Goal: Obtain resource: Download file/media

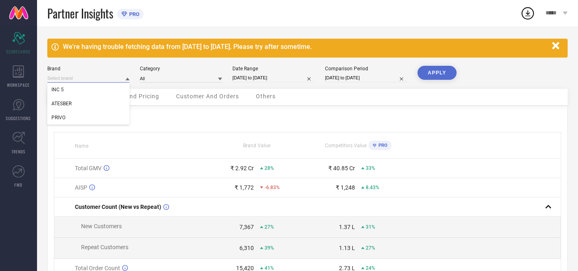
click at [95, 77] on input at bounding box center [88, 78] width 82 height 9
click at [73, 105] on div "ATESBER" at bounding box center [88, 104] width 82 height 14
type input "All"
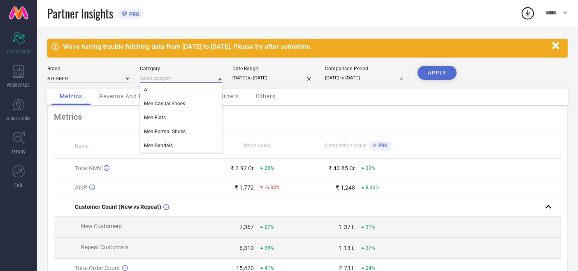
click at [173, 81] on input at bounding box center [181, 78] width 82 height 9
click at [162, 91] on div "All" at bounding box center [181, 90] width 82 height 14
select select "6"
select select "2025"
select select "7"
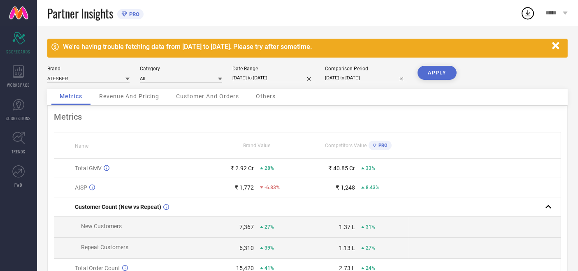
select select "2025"
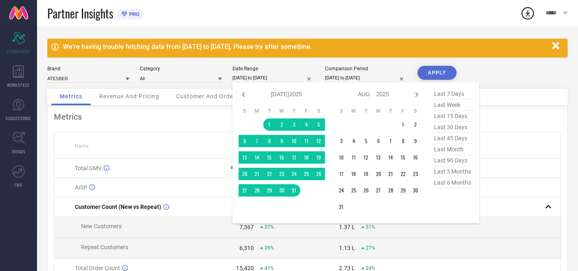
click at [264, 79] on input "[DATE] to [DATE]" at bounding box center [274, 78] width 82 height 9
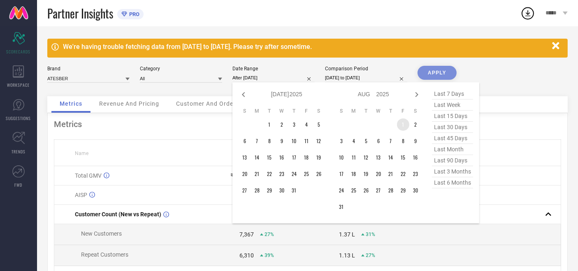
click at [400, 121] on td "1" at bounding box center [403, 125] width 12 height 12
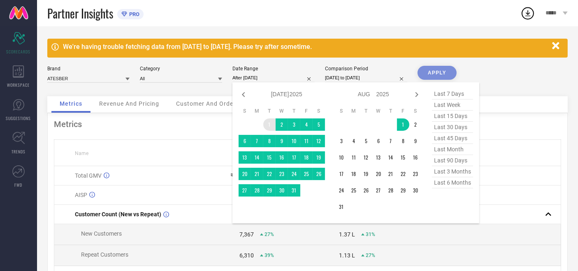
type input "[DATE] to [DATE]"
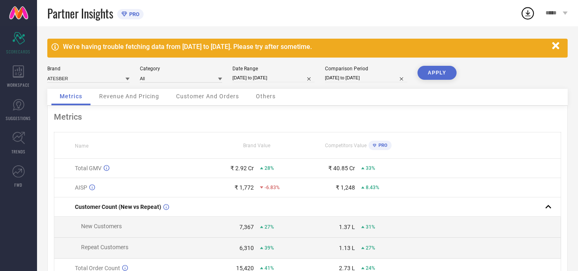
click at [264, 77] on input "[DATE] to [DATE]" at bounding box center [274, 78] width 82 height 9
select select "6"
select select "2025"
select select "7"
select select "2025"
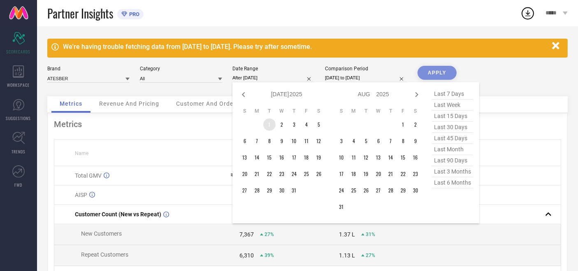
click at [269, 125] on td "1" at bounding box center [269, 125] width 12 height 12
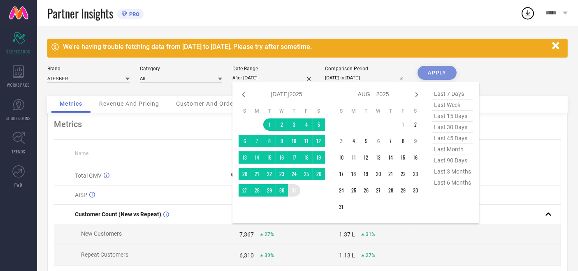
type input "[DATE] to [DATE]"
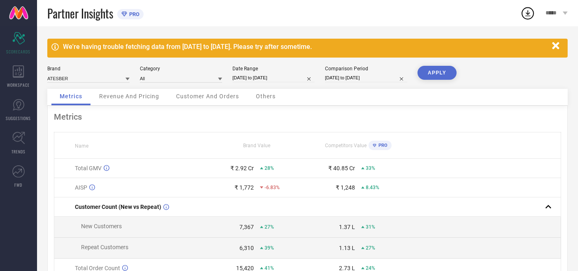
click at [443, 65] on div "We're having trouble fetching data from [DATE] to [DATE]. Please try after some…" at bounding box center [307, 197] width 541 height 343
click at [434, 72] on button "APPLY" at bounding box center [437, 73] width 39 height 14
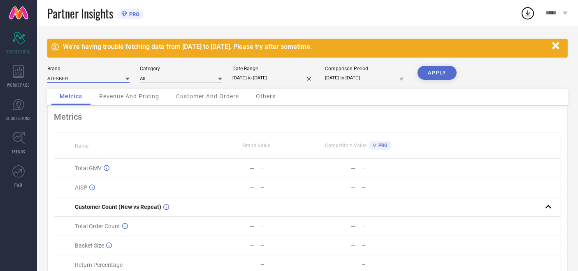
click at [73, 76] on input at bounding box center [88, 78] width 82 height 9
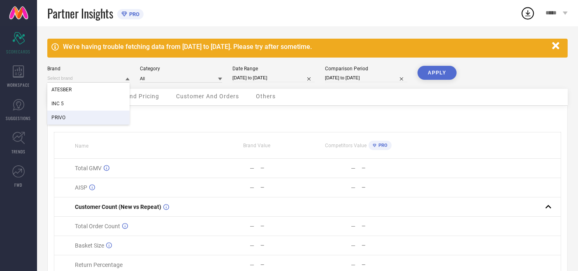
click at [67, 120] on div "PRIVO" at bounding box center [88, 118] width 82 height 14
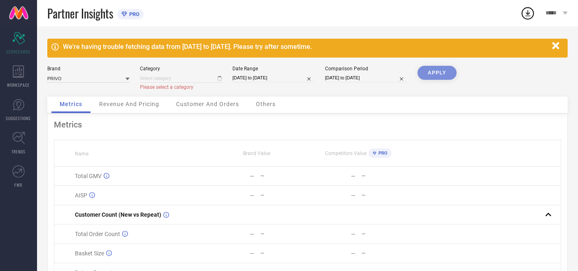
type input "All"
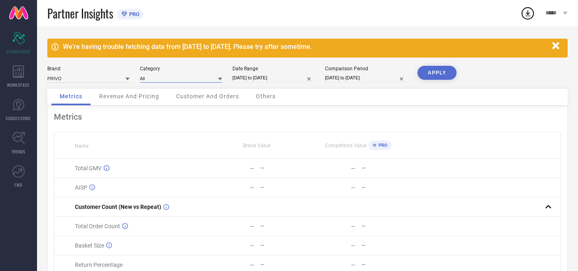
click at [150, 77] on input at bounding box center [181, 78] width 82 height 9
click at [149, 87] on div "All" at bounding box center [181, 90] width 82 height 14
click at [261, 78] on input "[DATE] to [DATE]" at bounding box center [274, 78] width 82 height 9
select select "6"
select select "2025"
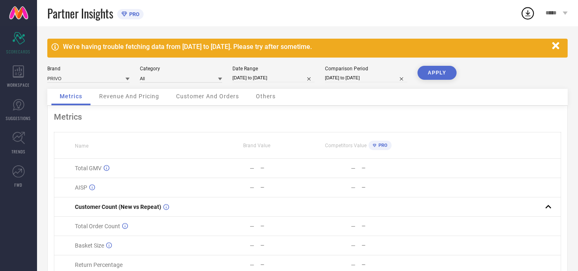
select select "7"
select select "2025"
click at [437, 74] on button "APPLY" at bounding box center [437, 73] width 39 height 14
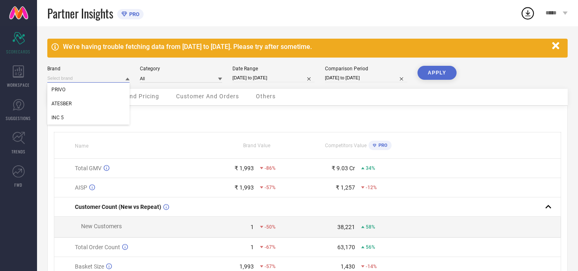
click at [83, 74] on input at bounding box center [88, 78] width 82 height 9
click at [64, 122] on div "INC 5" at bounding box center [88, 118] width 82 height 14
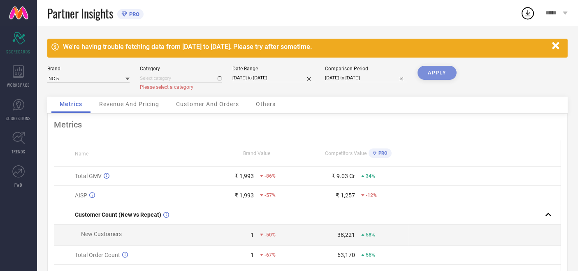
type input "All"
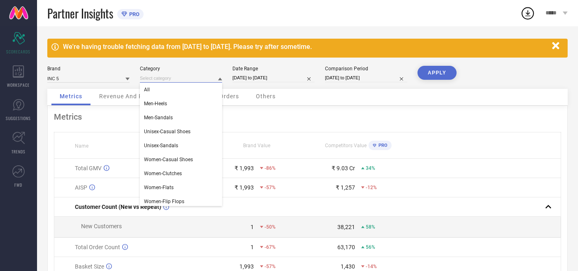
click at [160, 80] on input at bounding box center [181, 78] width 82 height 9
click at [156, 88] on div "All" at bounding box center [181, 90] width 82 height 14
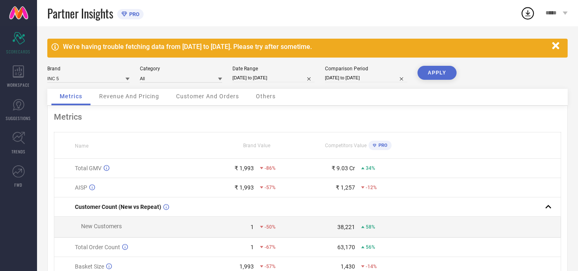
click at [237, 79] on input "[DATE] to [DATE]" at bounding box center [274, 78] width 82 height 9
select select "6"
select select "2025"
select select "7"
select select "2025"
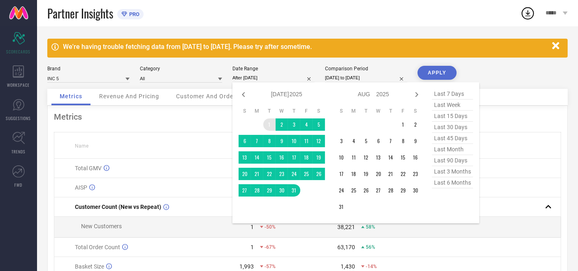
click at [266, 126] on td "1" at bounding box center [269, 125] width 12 height 12
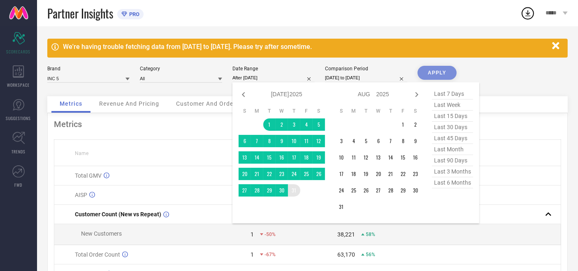
type input "[DATE] to [DATE]"
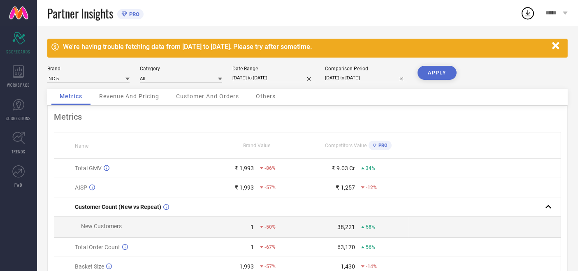
click at [435, 69] on button "APPLY" at bounding box center [437, 73] width 39 height 14
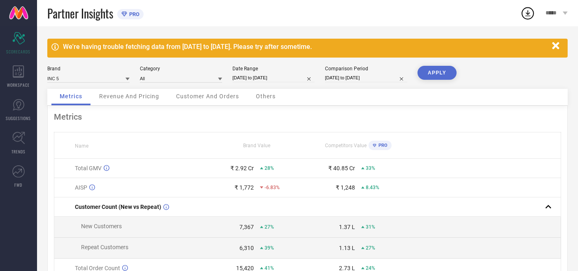
click at [225, 102] on div "Customer And Orders" at bounding box center [207, 97] width 79 height 16
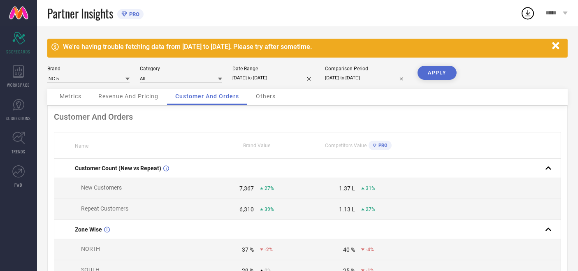
click at [263, 78] on input "[DATE] to [DATE]" at bounding box center [274, 78] width 82 height 9
select select "6"
select select "2025"
select select "7"
select select "2025"
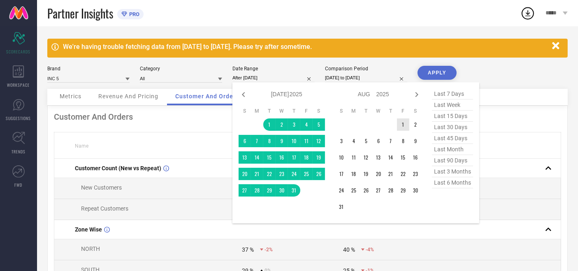
click at [403, 121] on td "1" at bounding box center [403, 125] width 12 height 12
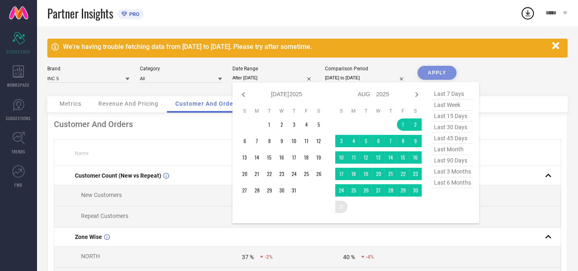
type input "[DATE] to [DATE]"
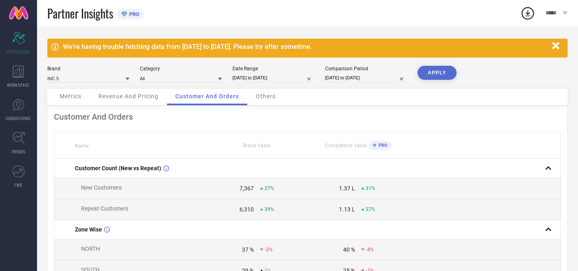
click at [428, 69] on button "APPLY" at bounding box center [437, 73] width 39 height 14
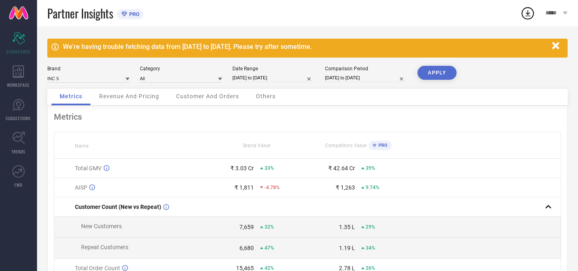
click at [214, 98] on span "Customer And Orders" at bounding box center [207, 96] width 63 height 7
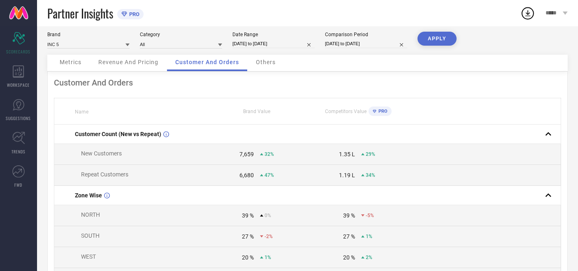
scroll to position [4, 0]
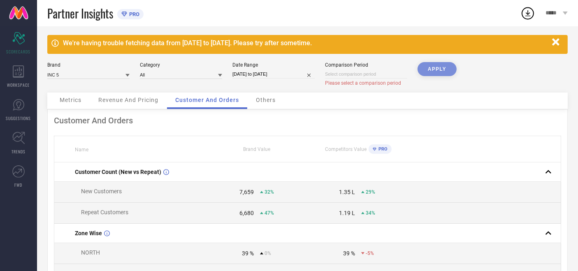
click at [434, 72] on div "APPLY" at bounding box center [437, 77] width 39 height 30
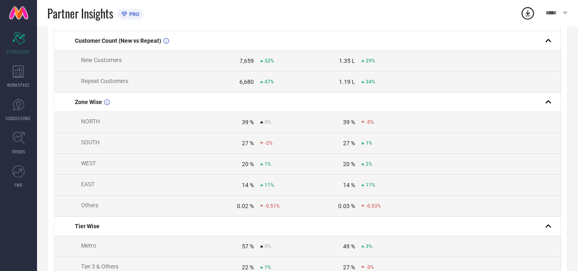
scroll to position [49, 0]
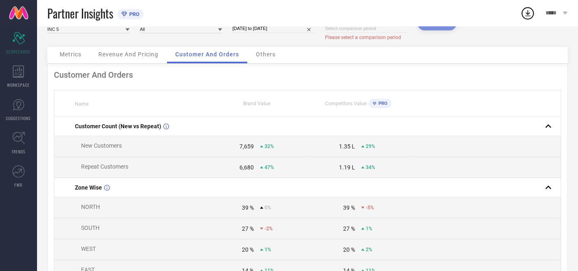
click at [78, 56] on span "Metrics" at bounding box center [71, 54] width 22 height 7
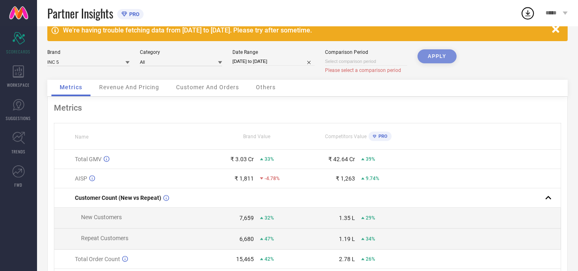
scroll to position [0, 0]
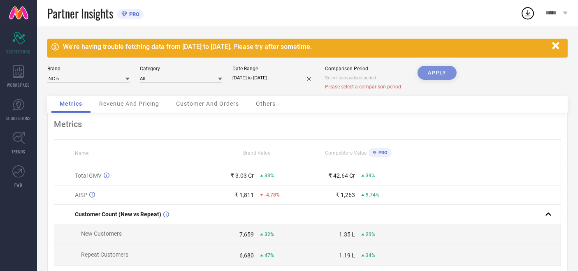
click at [129, 99] on div "Revenue And Pricing" at bounding box center [129, 104] width 77 height 16
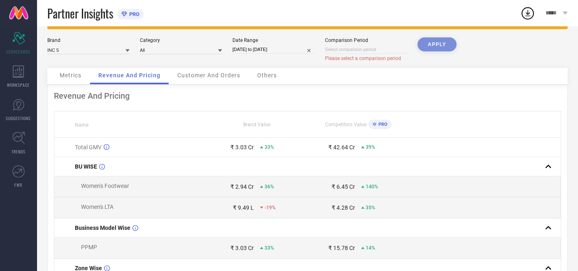
scroll to position [14, 0]
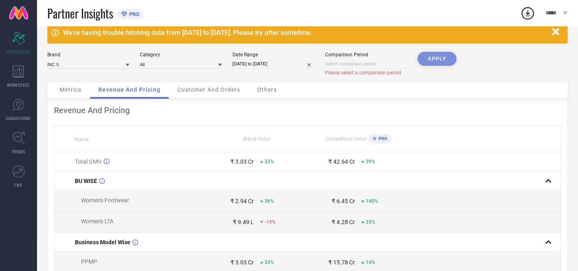
click at [221, 87] on span "Customer And Orders" at bounding box center [208, 89] width 63 height 7
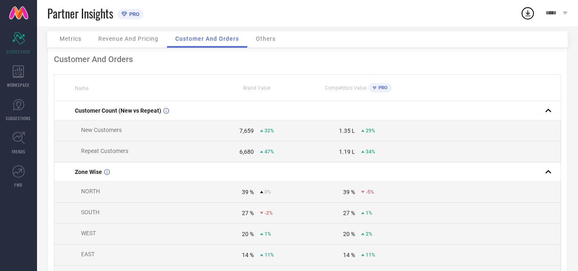
scroll to position [46, 0]
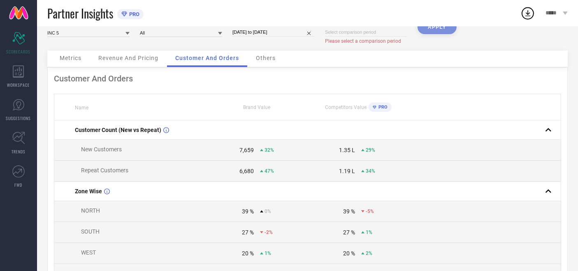
click at [140, 59] on span "Revenue And Pricing" at bounding box center [128, 58] width 60 height 7
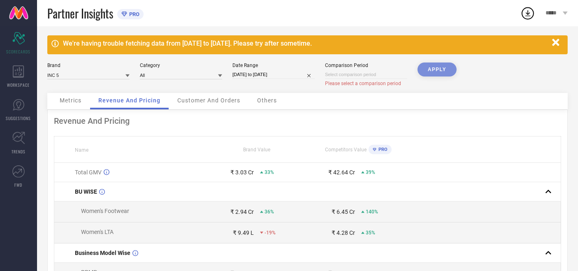
scroll to position [0, 0]
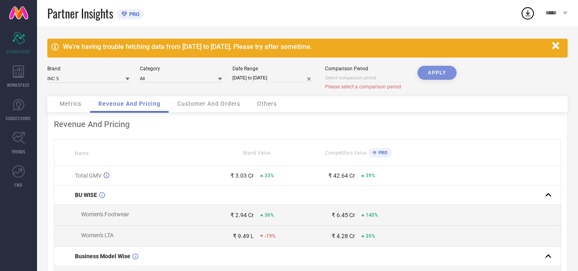
click at [70, 105] on span "Metrics" at bounding box center [71, 103] width 22 height 7
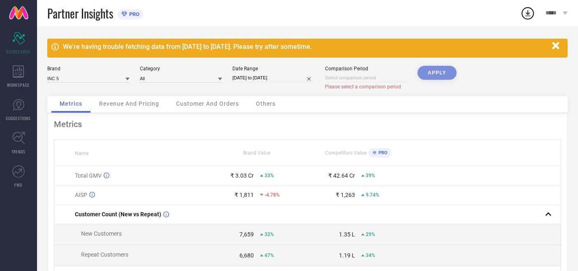
click at [137, 103] on span "Revenue And Pricing" at bounding box center [129, 103] width 60 height 7
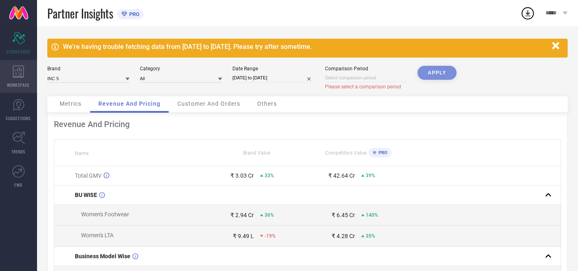
click at [14, 77] on icon at bounding box center [18, 71] width 11 height 12
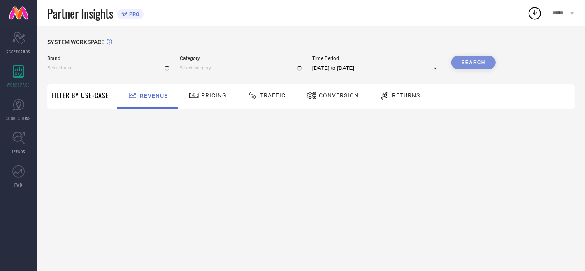
type input "ATESBER"
type input "All"
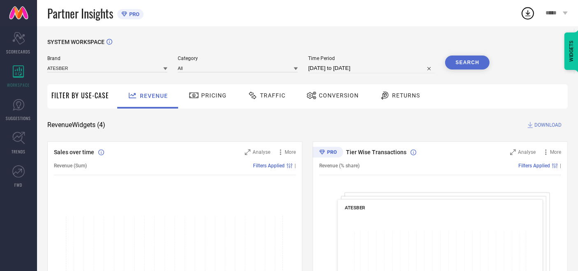
click at [448, 59] on button "Search" at bounding box center [467, 63] width 44 height 14
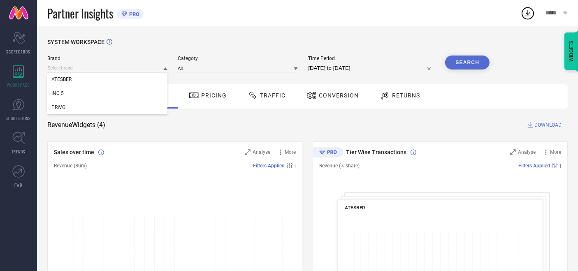
click at [83, 70] on input at bounding box center [107, 68] width 120 height 9
click at [67, 90] on div "INC 5" at bounding box center [107, 93] width 120 height 14
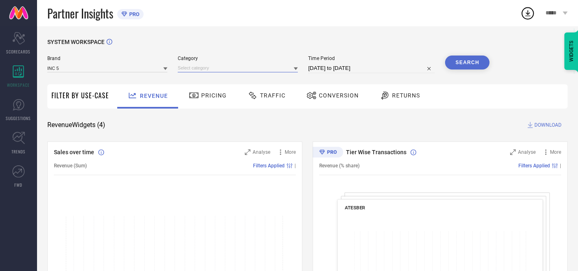
click at [208, 66] on input at bounding box center [238, 68] width 120 height 9
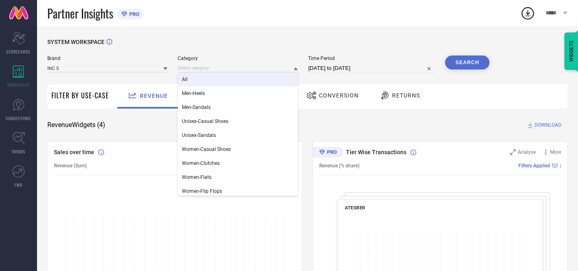
click at [210, 80] on div "All" at bounding box center [238, 79] width 120 height 14
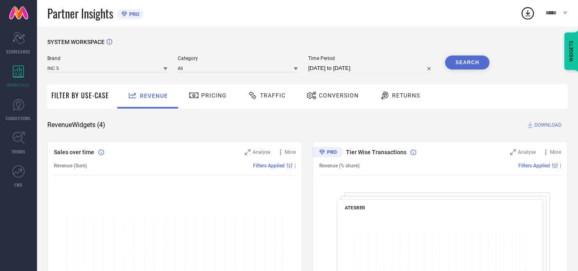
click at [326, 70] on input "[DATE] to [DATE]" at bounding box center [371, 68] width 127 height 10
select select "7"
select select "2025"
select select "8"
select select "2025"
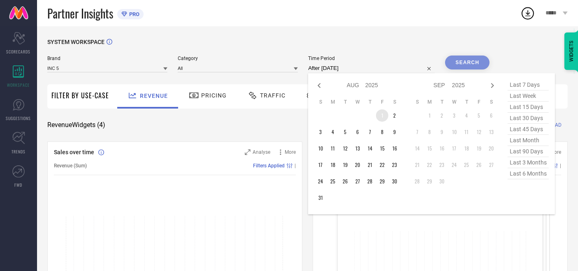
click at [382, 118] on td "1" at bounding box center [382, 115] width 12 height 12
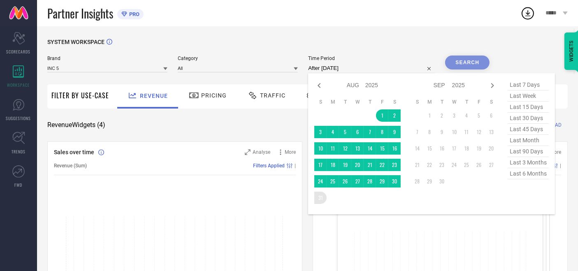
type input "[DATE] to [DATE]"
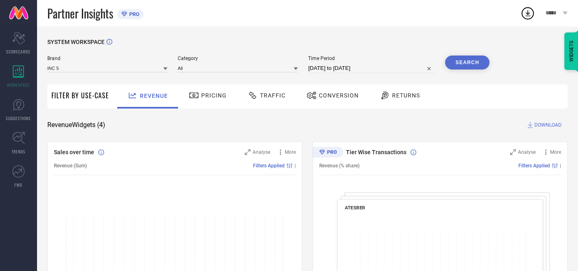
click at [457, 68] on button "Search" at bounding box center [467, 63] width 44 height 14
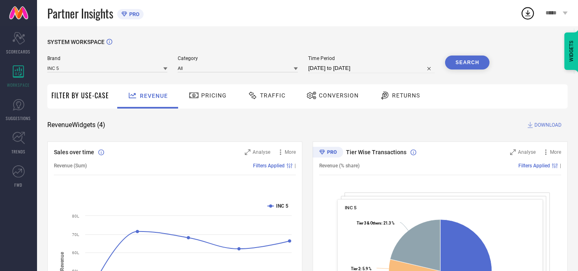
click at [272, 96] on span "Traffic" at bounding box center [273, 95] width 26 height 7
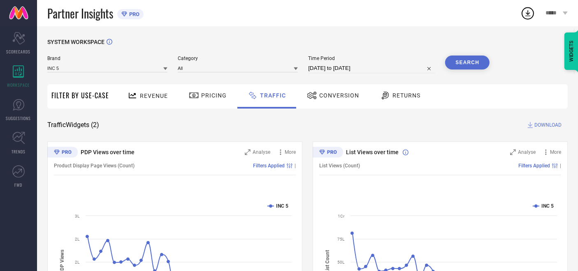
click at [322, 97] on span "Conversion" at bounding box center [339, 95] width 40 height 7
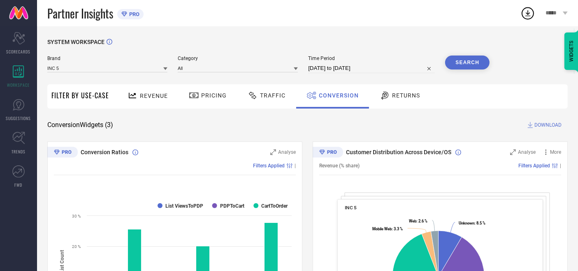
click at [265, 97] on span "Traffic" at bounding box center [273, 95] width 26 height 7
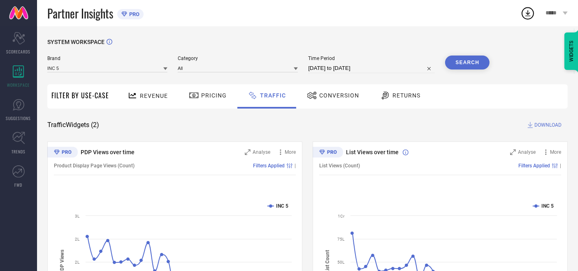
click at [545, 124] on span "DOWNLOAD" at bounding box center [548, 125] width 27 height 8
click at [530, 17] on icon at bounding box center [528, 13] width 15 height 15
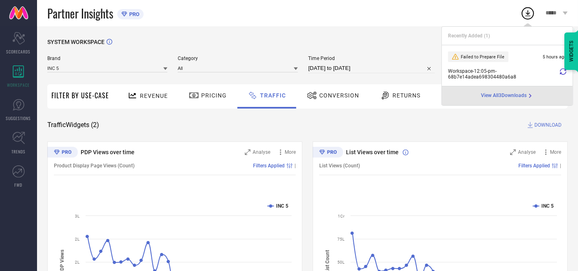
click at [560, 73] on icon at bounding box center [563, 71] width 7 height 7
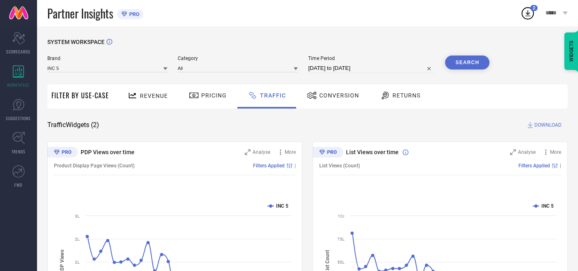
click at [528, 16] on icon at bounding box center [528, 13] width 15 height 15
click at [530, 21] on div "2 *****" at bounding box center [550, 13] width 58 height 26
click at [529, 19] on circle at bounding box center [528, 14] width 12 height 12
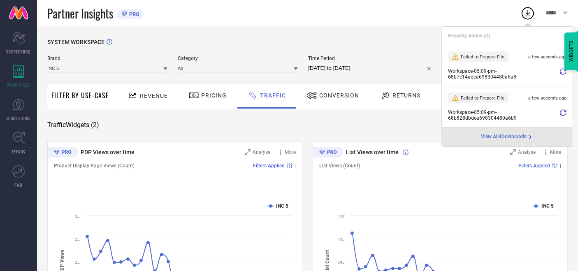
click at [487, 72] on span "Workspace - 05:09-pm - 68b7e14adea698304480a6a8" at bounding box center [503, 74] width 110 height 12
click at [468, 54] on span "Failed to Prepare File" at bounding box center [483, 56] width 44 height 5
click at [454, 58] on icon at bounding box center [455, 57] width 7 height 7
click at [538, 39] on div "Recently Added ( 2 )" at bounding box center [507, 36] width 131 height 19
click at [313, 29] on div "SYSTEM WORKSPACE Brand INC 5 Category All Time Period [DATE] to [DATE] Search F…" at bounding box center [307, 192] width 541 height 333
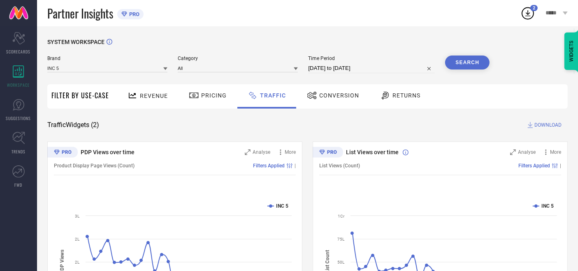
click at [539, 10] on div "*****" at bounding box center [556, 13] width 43 height 26
click at [409, 33] on div "SYSTEM WORKSPACE Brand INC 5 Category All Time Period [DATE] to [DATE] Search F…" at bounding box center [307, 192] width 541 height 333
click at [330, 98] on span "Conversion" at bounding box center [339, 95] width 40 height 7
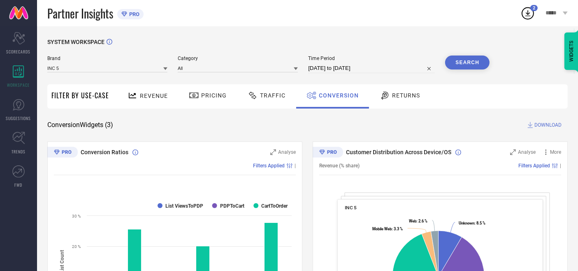
click at [201, 95] on span "Pricing" at bounding box center [214, 95] width 26 height 7
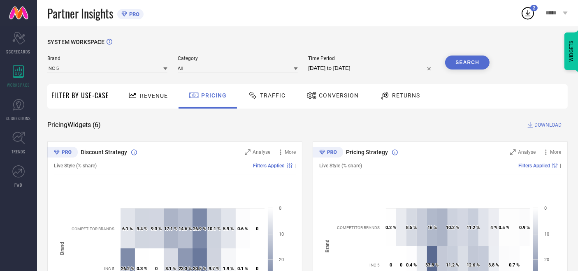
click at [277, 95] on span "Traffic" at bounding box center [273, 95] width 26 height 7
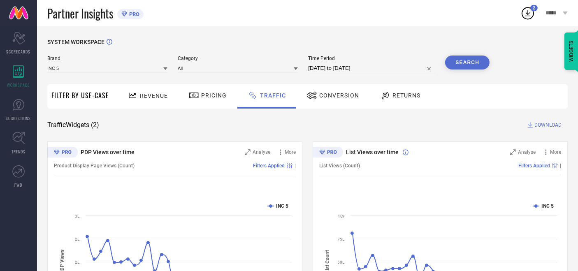
select select "7"
select select "2025"
select select "8"
select select "2025"
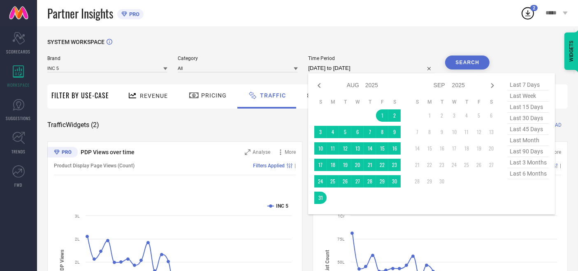
click at [324, 67] on input "[DATE] to [DATE]" at bounding box center [371, 68] width 127 height 10
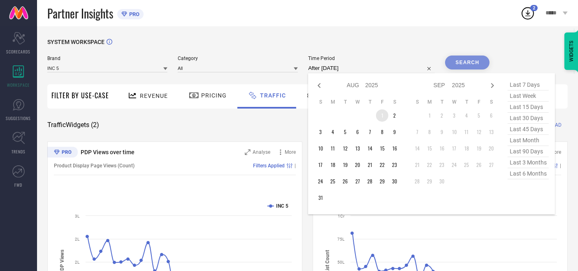
click at [381, 115] on td "1" at bounding box center [382, 115] width 12 height 12
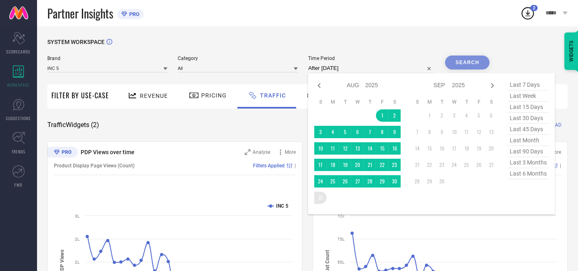
type input "[DATE] to [DATE]"
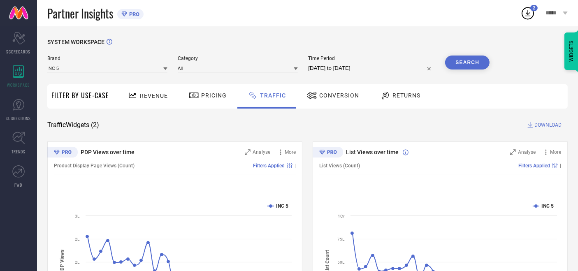
click at [469, 65] on button "Search" at bounding box center [467, 63] width 44 height 14
click at [542, 124] on span "DOWNLOAD" at bounding box center [548, 125] width 27 height 8
click at [530, 14] on icon at bounding box center [528, 13] width 15 height 15
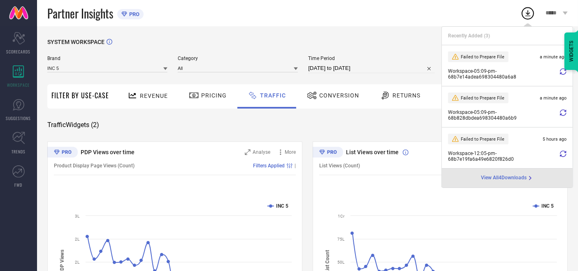
click at [562, 73] on icon at bounding box center [563, 71] width 7 height 7
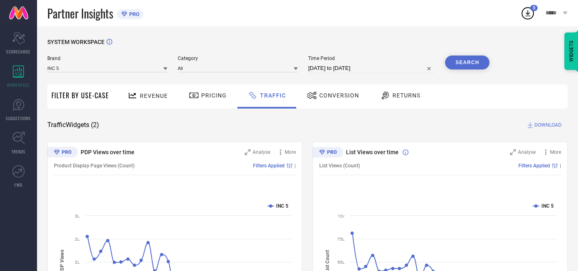
click at [530, 9] on div "3" at bounding box center [533, 8] width 7 height 6
click at [528, 12] on icon at bounding box center [528, 13] width 5 height 6
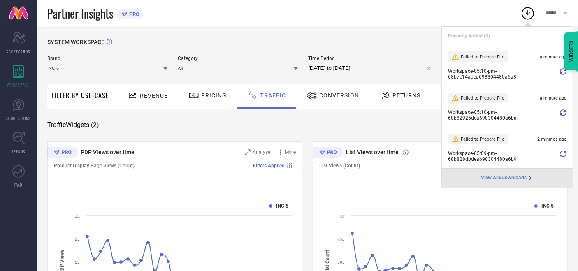
click at [507, 178] on span "View All 5 Downloads" at bounding box center [505, 178] width 46 height 7
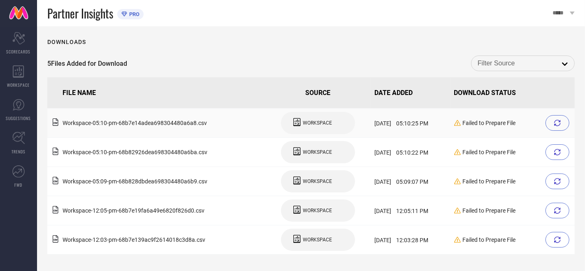
click at [293, 120] on div "WORKSPACE" at bounding box center [317, 123] width 49 height 14
click at [556, 124] on icon at bounding box center [557, 123] width 7 height 7
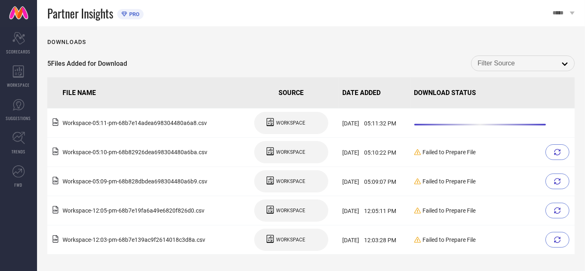
click at [530, 60] on input at bounding box center [523, 63] width 91 height 11
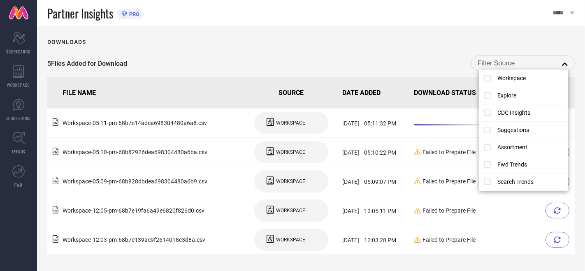
click at [400, 33] on div "Downloads 5 Files Added for Download close FILE NAME SOURCE DATE ADDED DOWNLOAD…" at bounding box center [311, 148] width 548 height 245
